Goal: Transaction & Acquisition: Purchase product/service

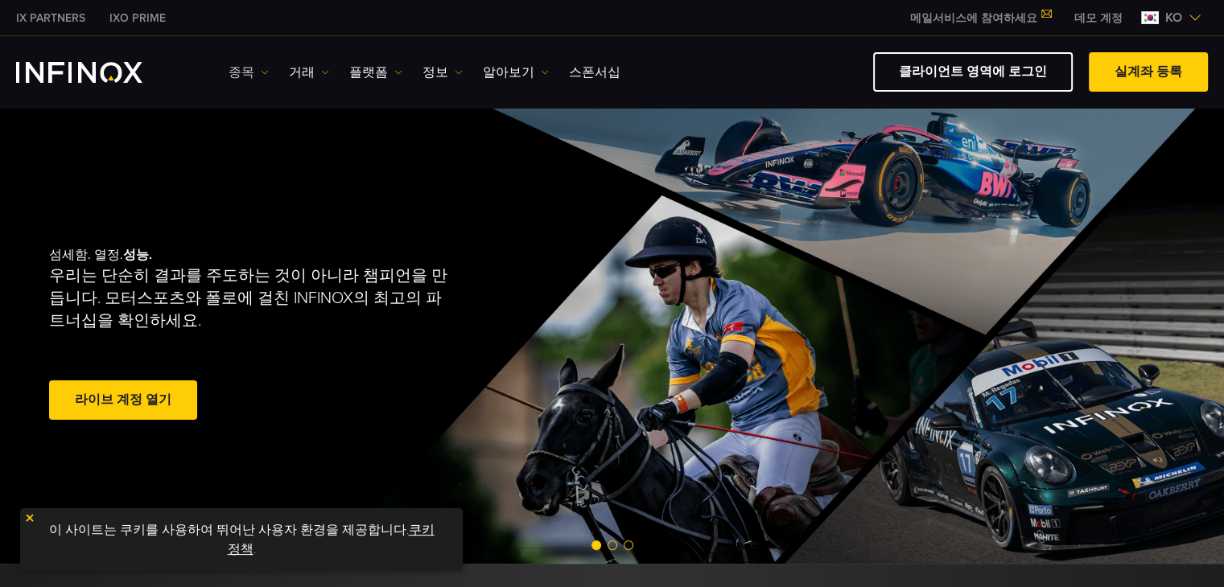
click at [254, 72] on link "종목" at bounding box center [249, 72] width 40 height 19
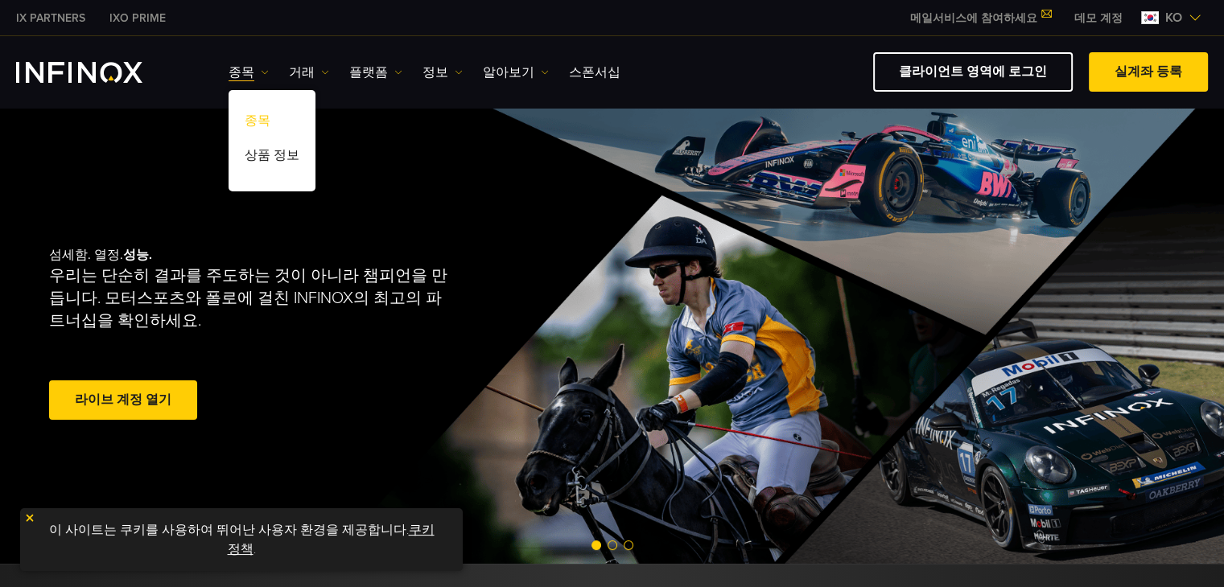
click at [254, 117] on link "종목" at bounding box center [272, 123] width 87 height 35
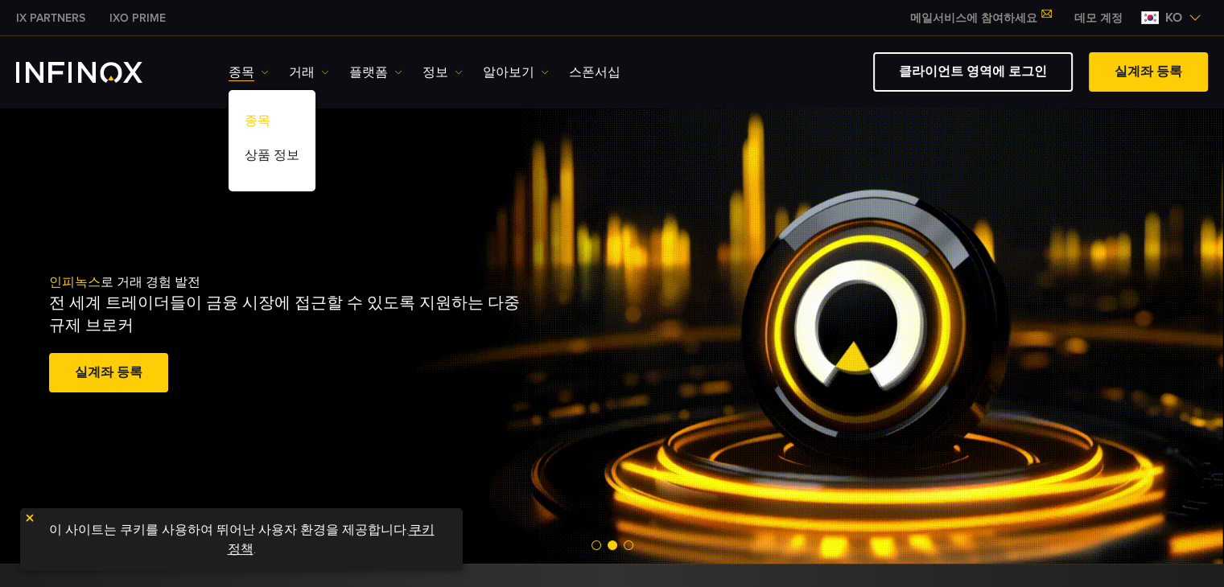
click at [254, 117] on link "종목" at bounding box center [272, 123] width 87 height 35
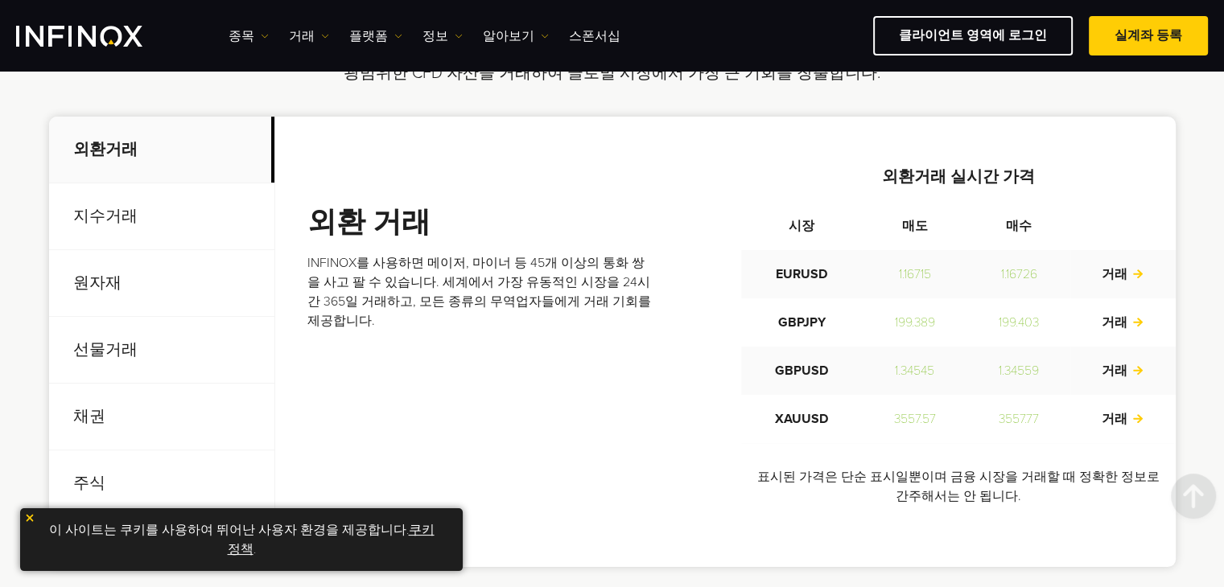
scroll to position [644, 0]
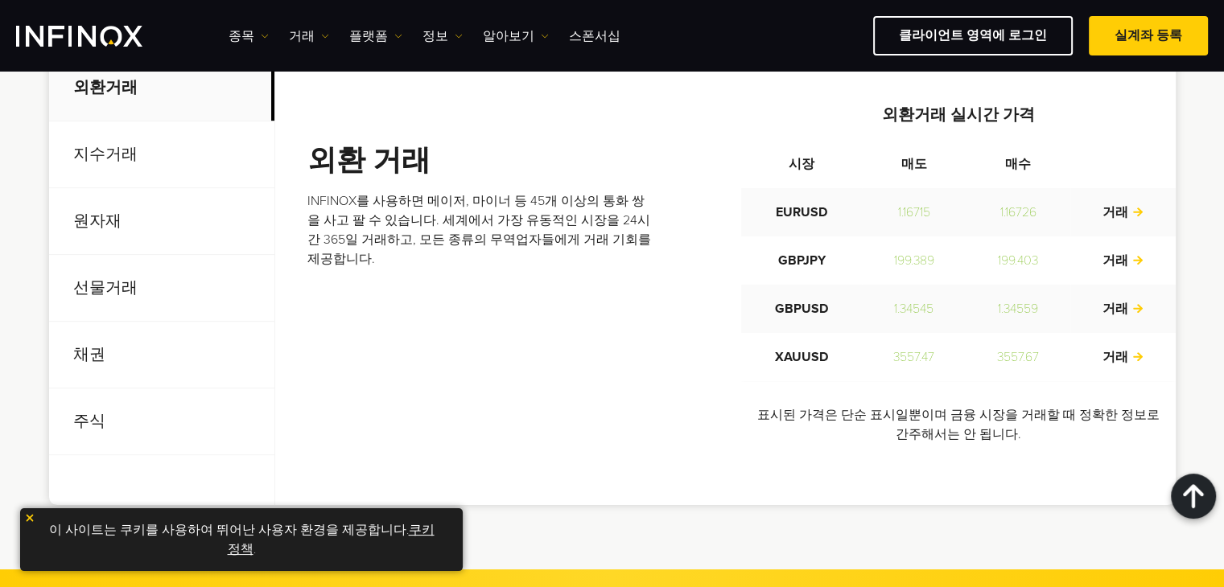
click at [117, 158] on p "지수거래" at bounding box center [161, 154] width 225 height 67
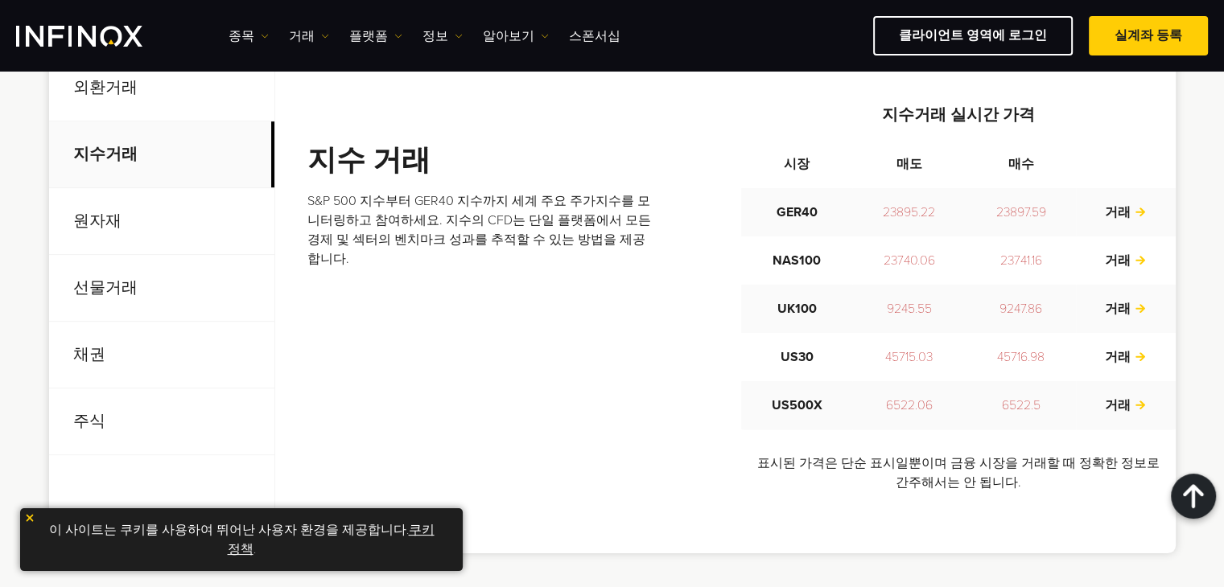
scroll to position [0, 0]
click at [96, 213] on p "원자재" at bounding box center [161, 221] width 225 height 67
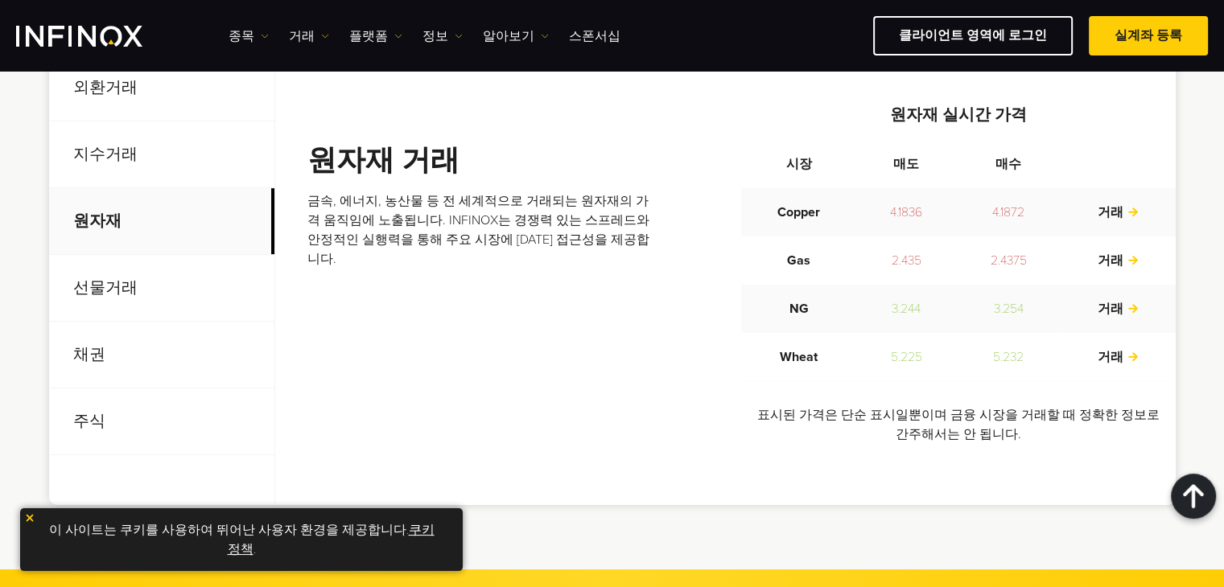
click at [112, 284] on p "선물거래" at bounding box center [161, 288] width 225 height 67
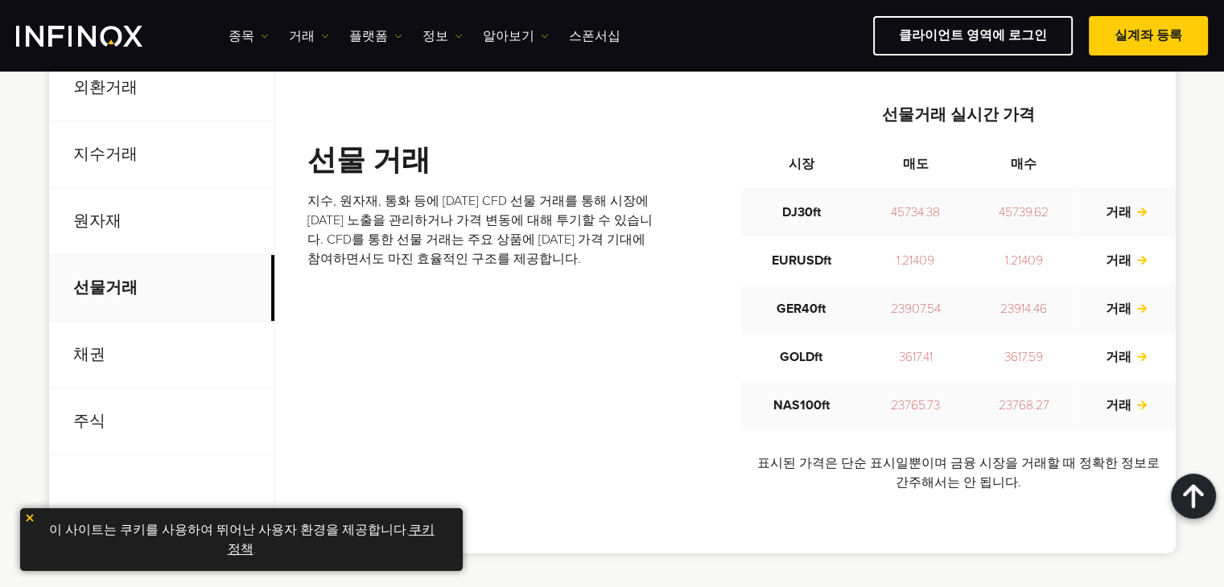
click at [78, 360] on p "채권" at bounding box center [161, 355] width 225 height 67
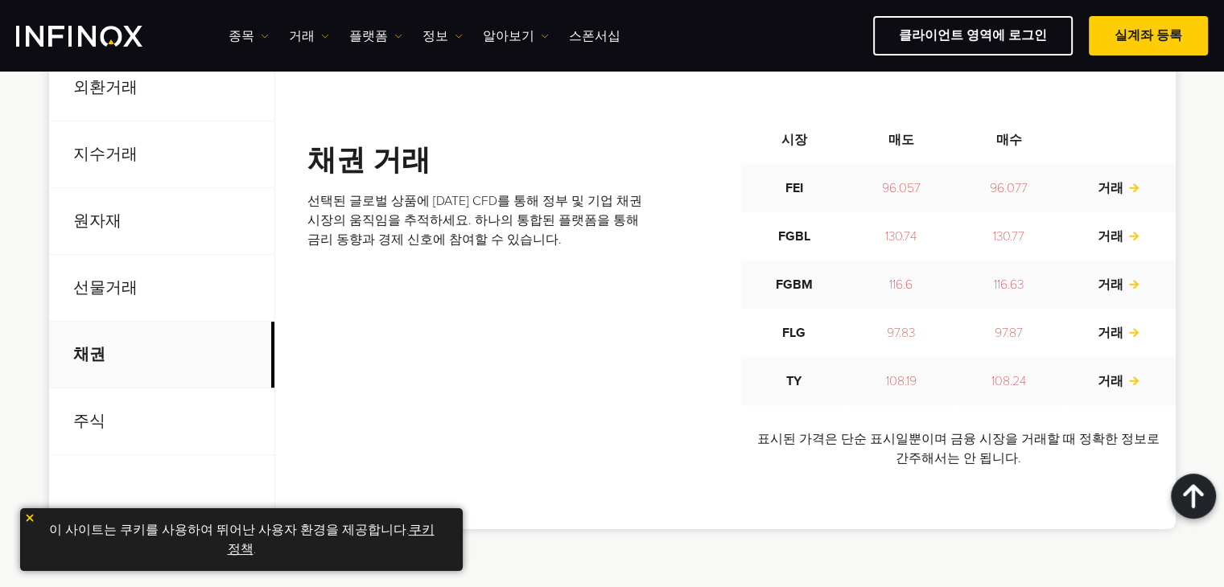
click at [88, 426] on p "주식" at bounding box center [161, 422] width 225 height 67
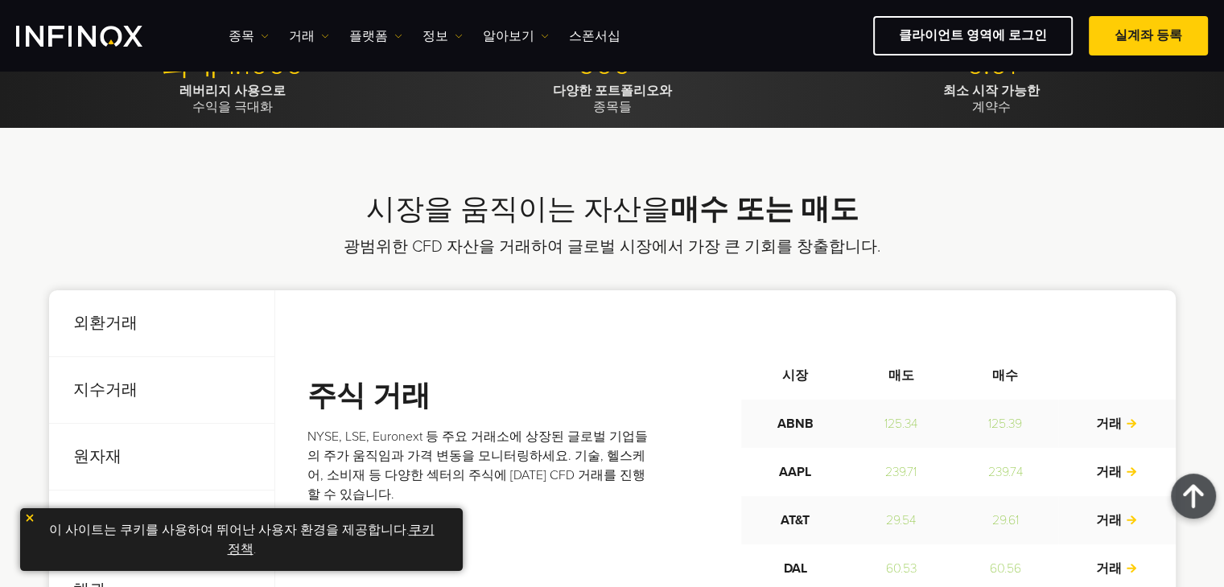
scroll to position [402, 0]
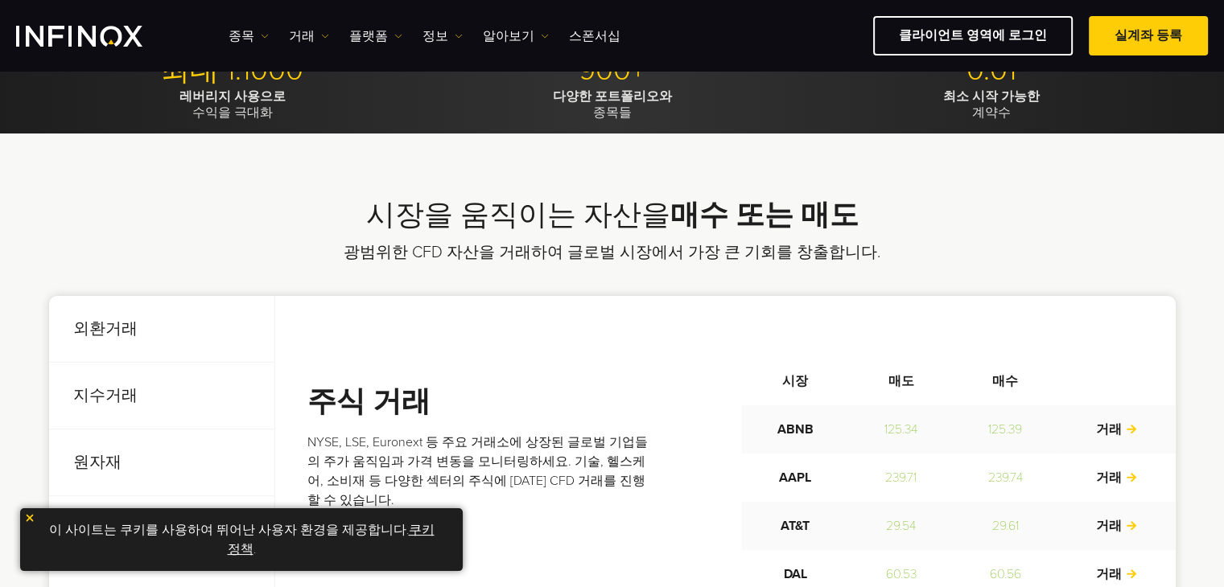
click at [113, 329] on p "외환거래" at bounding box center [161, 329] width 225 height 67
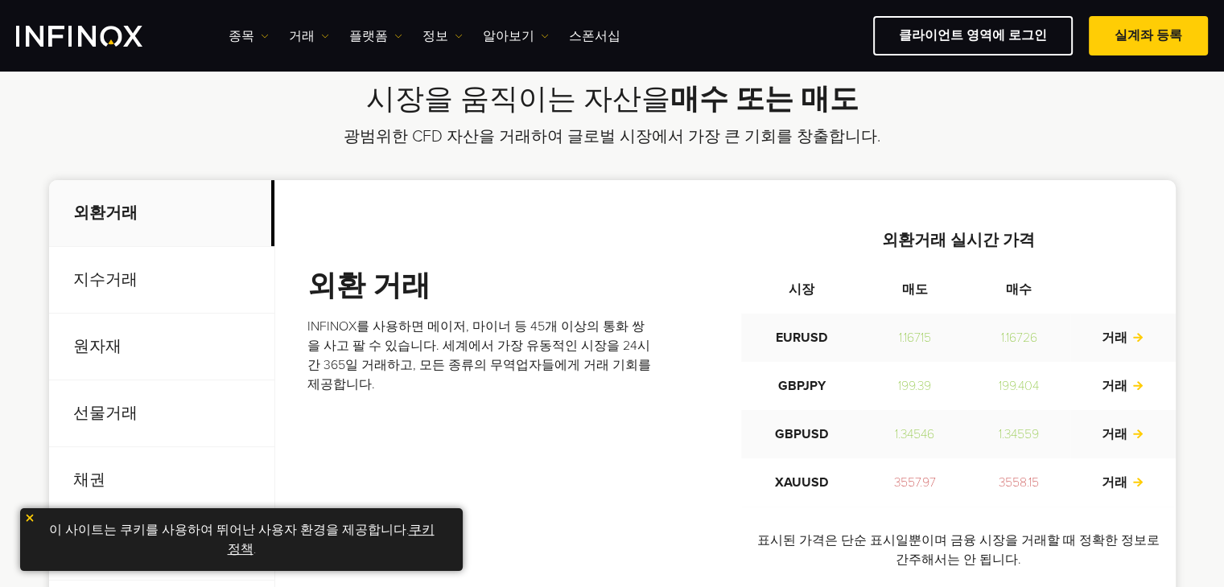
scroll to position [563, 0]
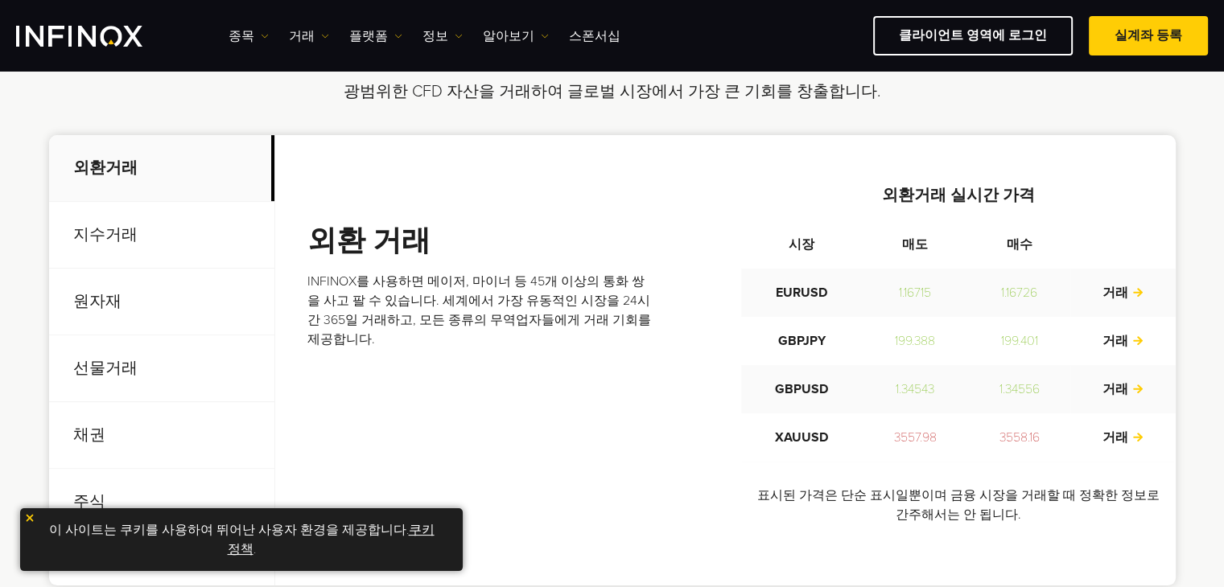
click at [105, 239] on p "지수거래" at bounding box center [161, 235] width 225 height 67
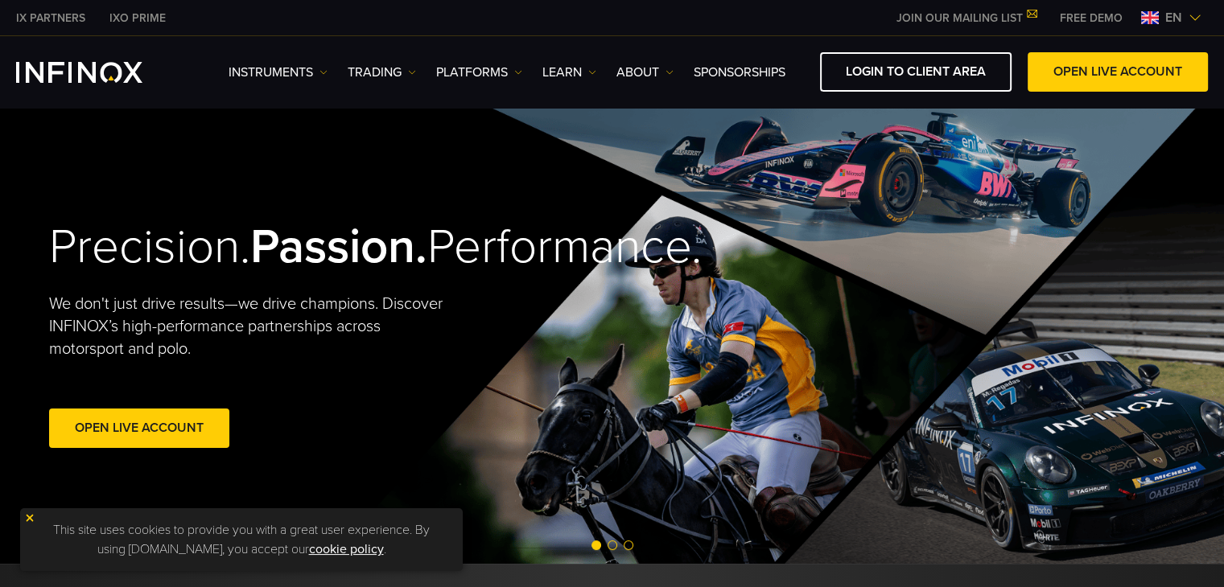
click at [1194, 19] on img at bounding box center [1194, 17] width 13 height 13
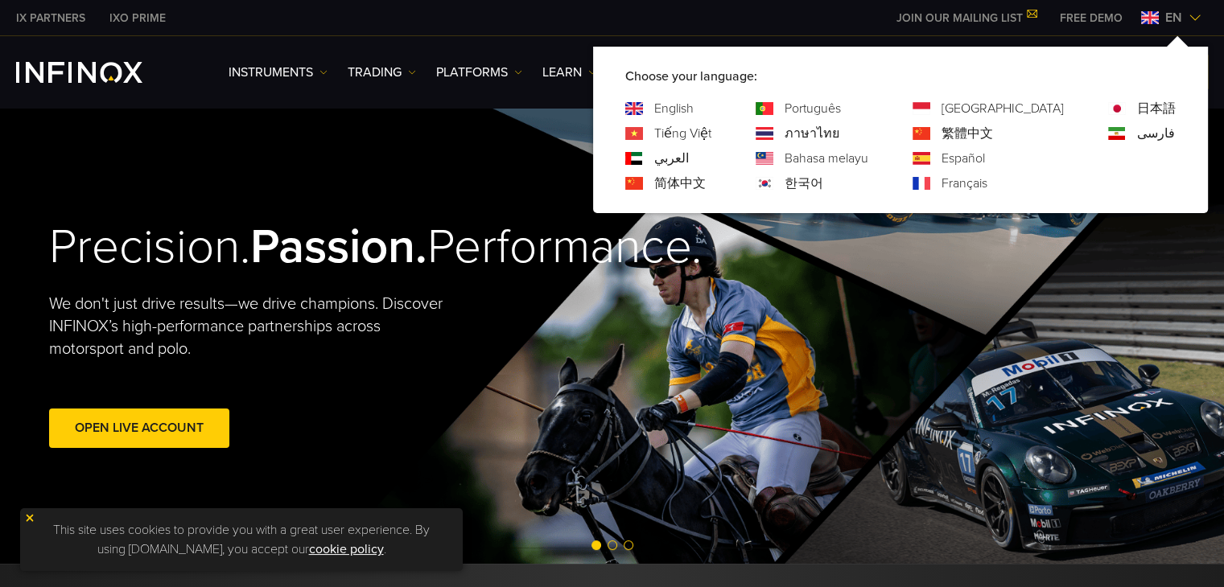
click at [846, 182] on div "한국어" at bounding box center [812, 183] width 113 height 19
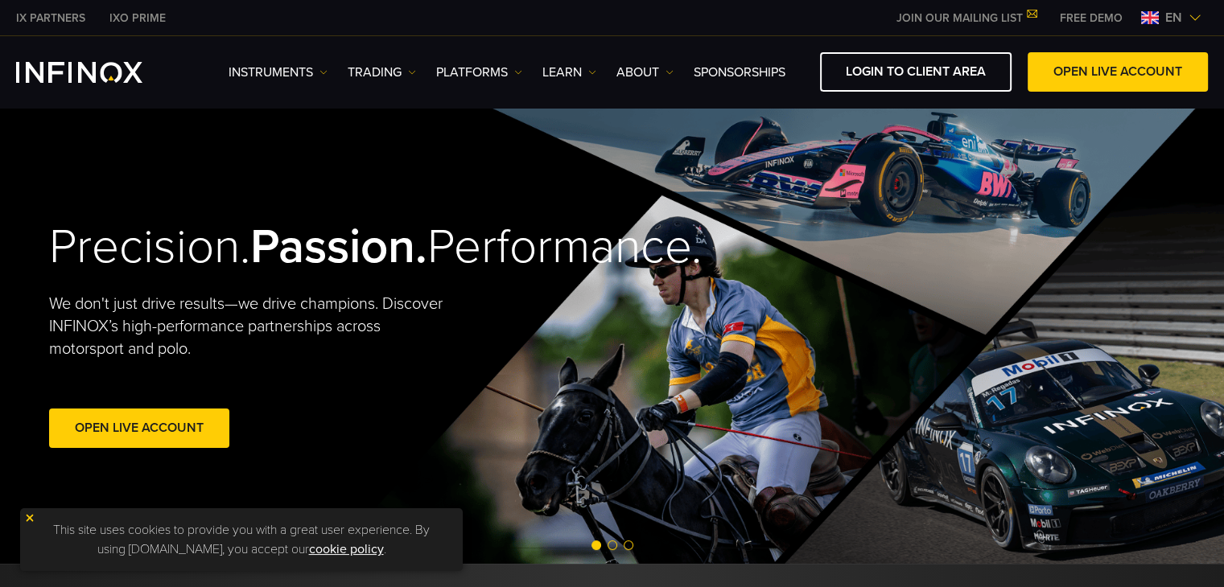
click at [1190, 14] on img at bounding box center [1194, 17] width 13 height 13
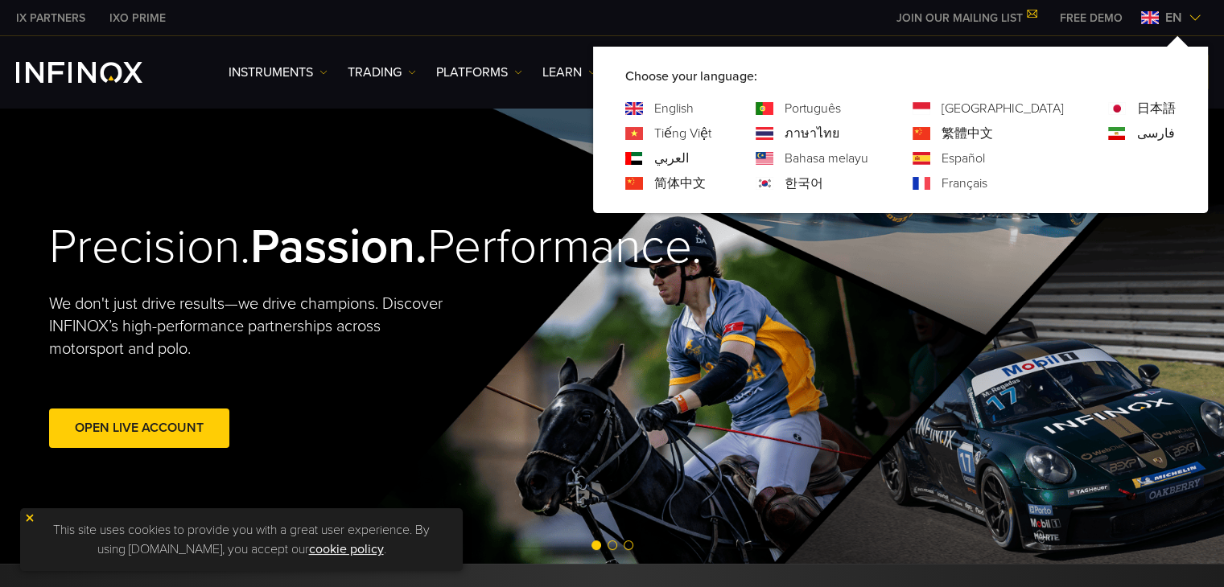
click at [823, 185] on link "한국어" at bounding box center [803, 183] width 39 height 19
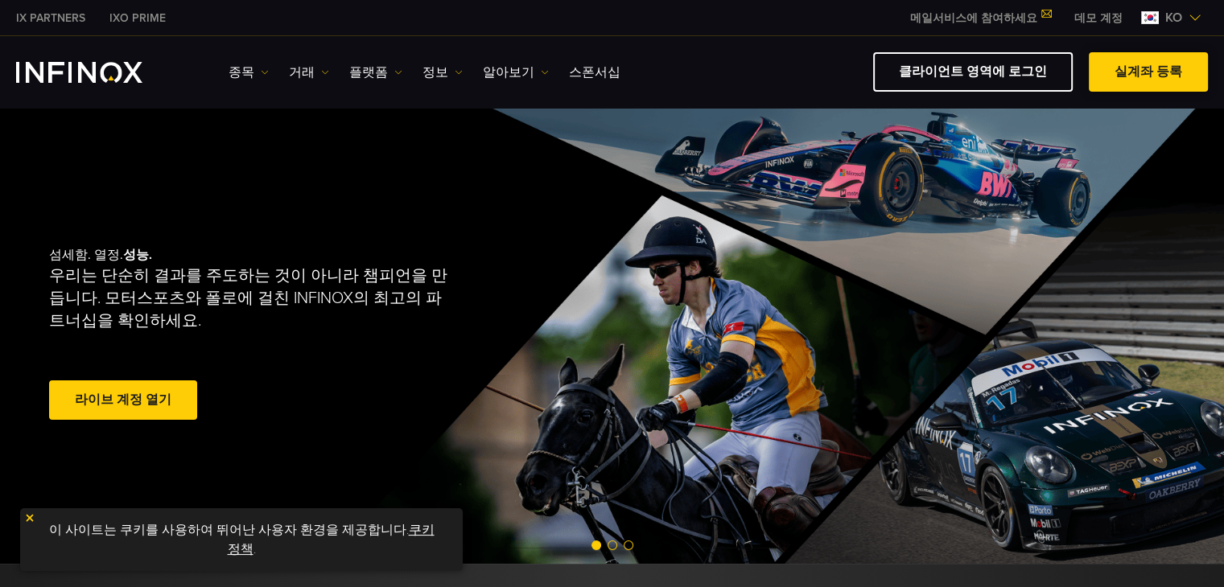
click at [1143, 78] on link "실계좌 등록" at bounding box center [1148, 71] width 119 height 39
click at [1188, 19] on img at bounding box center [1194, 17] width 13 height 13
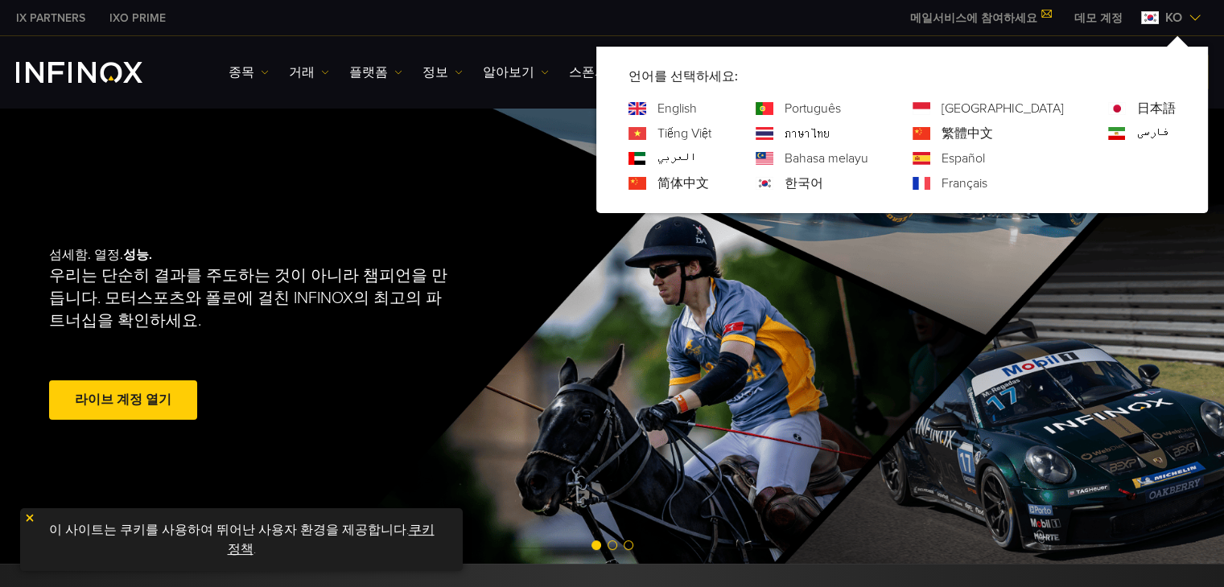
click at [697, 105] on link "English" at bounding box center [676, 108] width 39 height 19
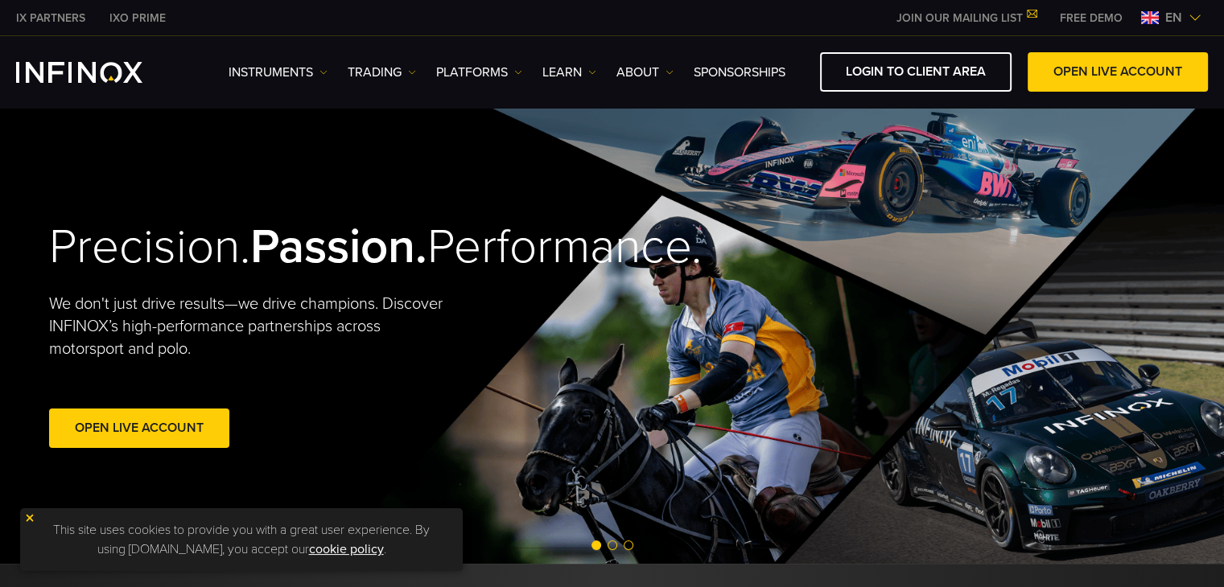
click at [465, 111] on div "Precision. Passion. Performance. We don't just drive results—we drive champions…" at bounding box center [612, 335] width 1159 height 457
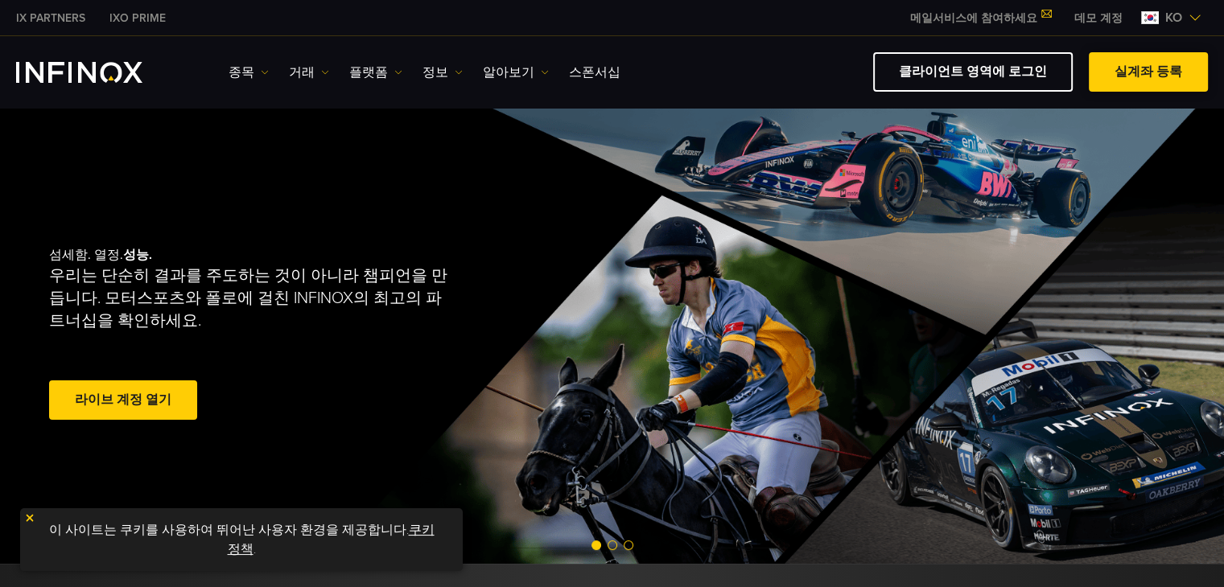
click at [1148, 72] on span at bounding box center [1148, 72] width 0 height 0
